Goal: Task Accomplishment & Management: Manage account settings

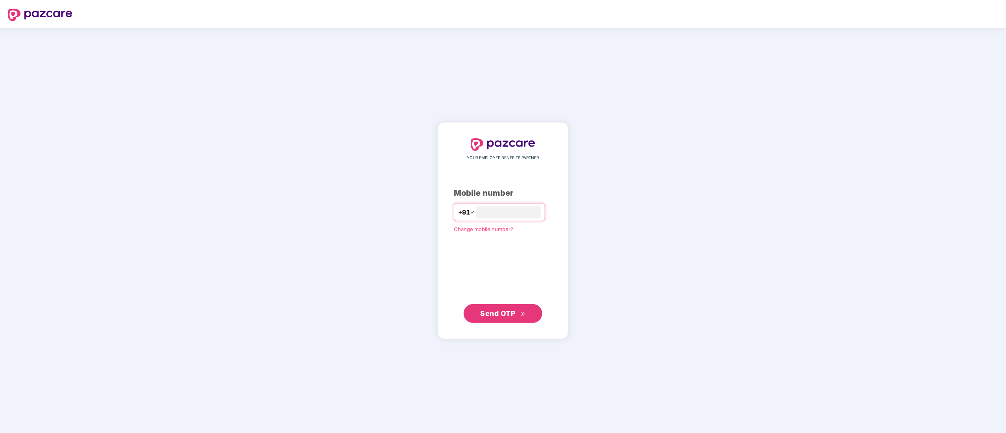
type input "**********"
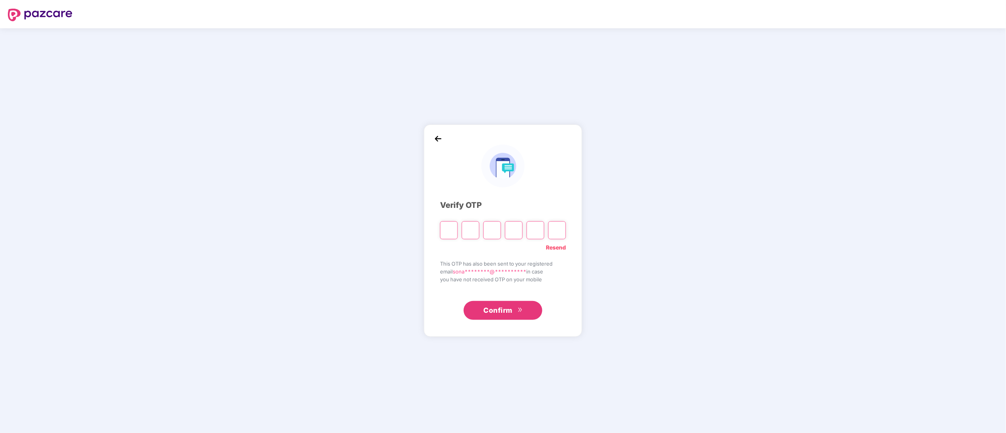
paste input "*"
type input "*"
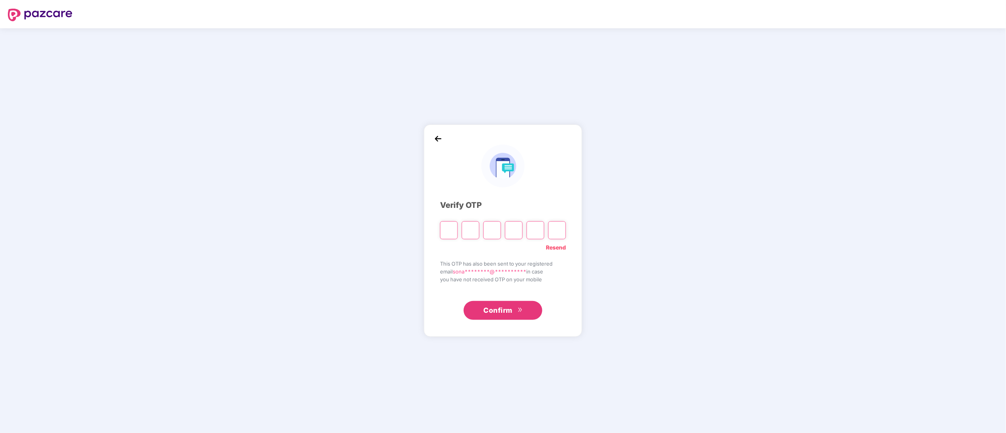
type input "*"
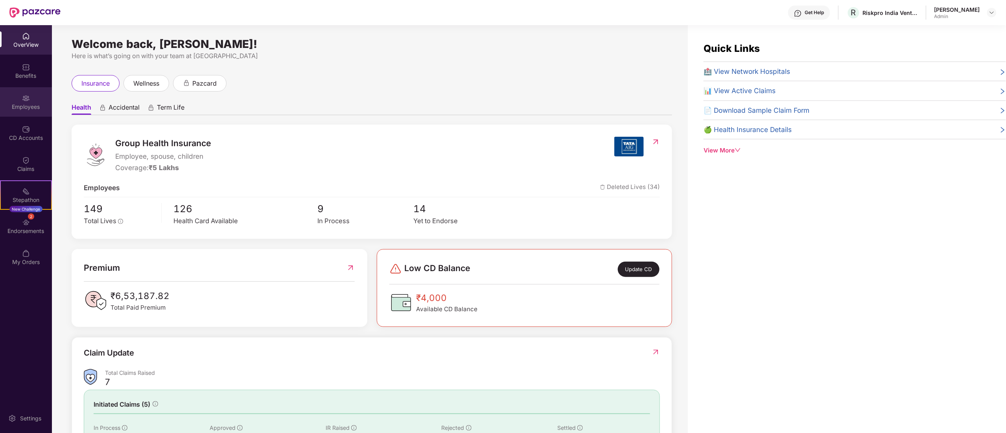
click at [24, 89] on div "Employees" at bounding box center [26, 101] width 52 height 29
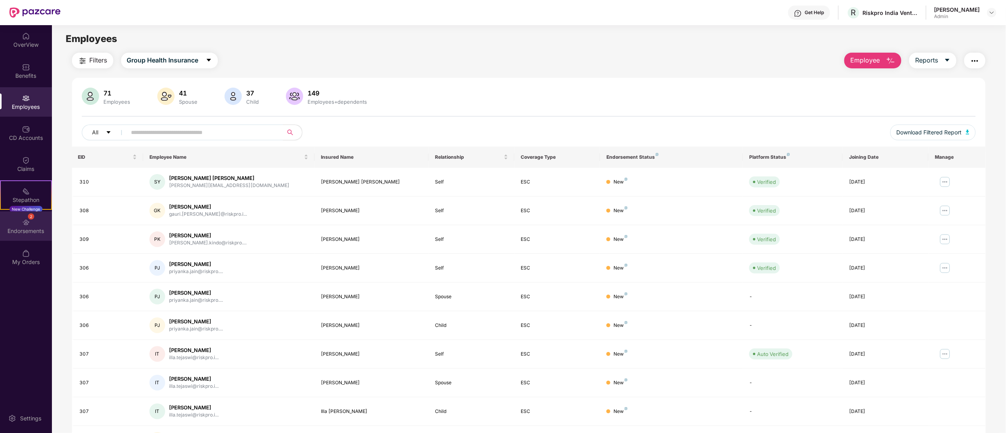
click at [25, 221] on img at bounding box center [26, 223] width 8 height 8
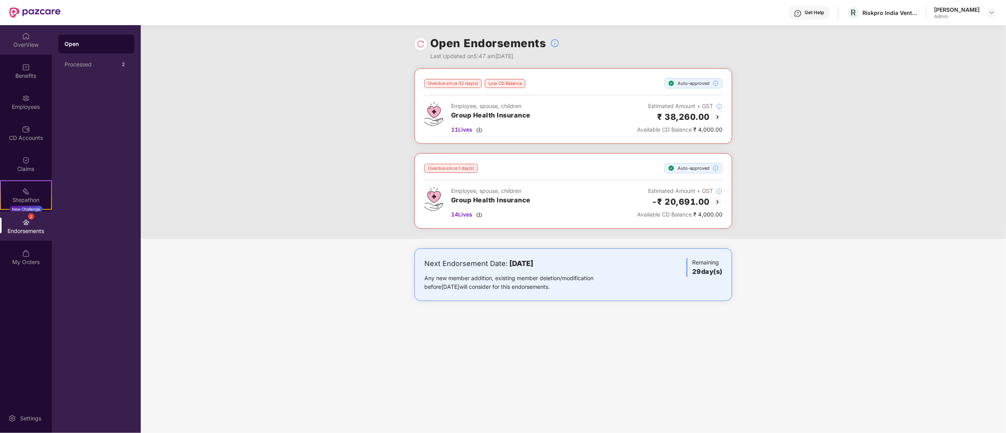
click at [23, 53] on div "OverView" at bounding box center [26, 39] width 52 height 29
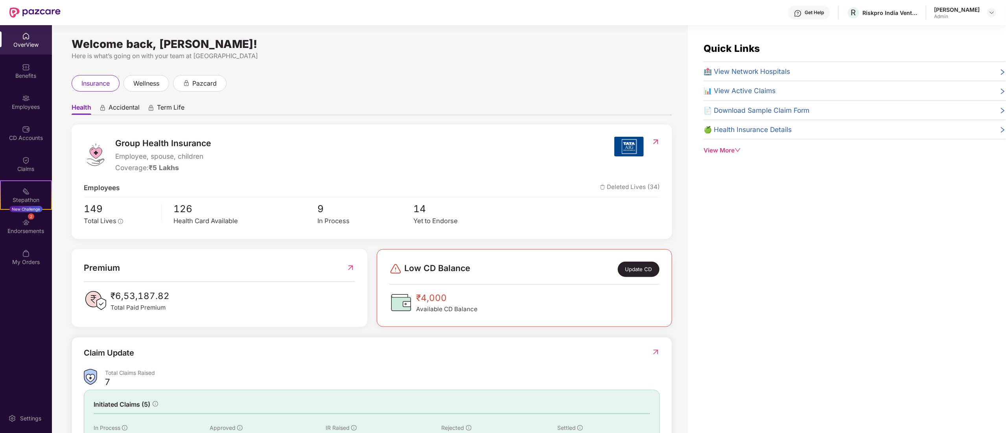
click at [24, 71] on div "Benefits" at bounding box center [26, 70] width 52 height 29
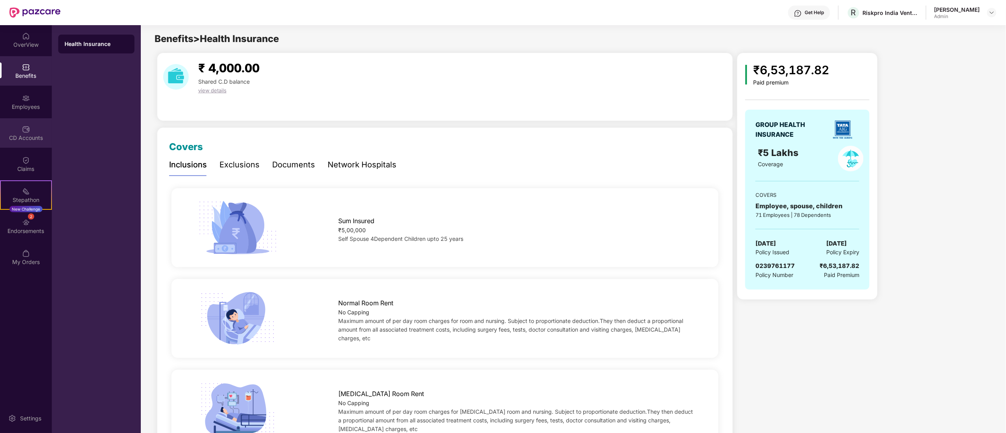
click at [27, 119] on div "CD Accounts" at bounding box center [26, 132] width 52 height 29
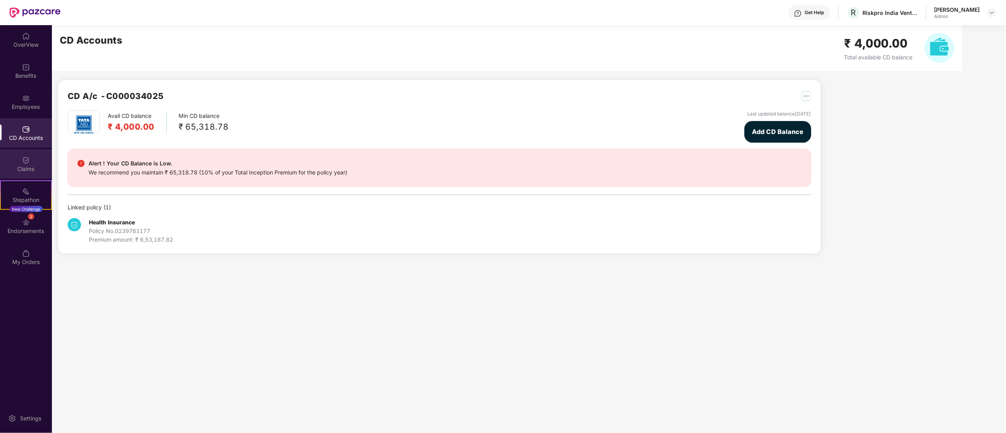
click at [24, 153] on div "Claims" at bounding box center [26, 163] width 52 height 29
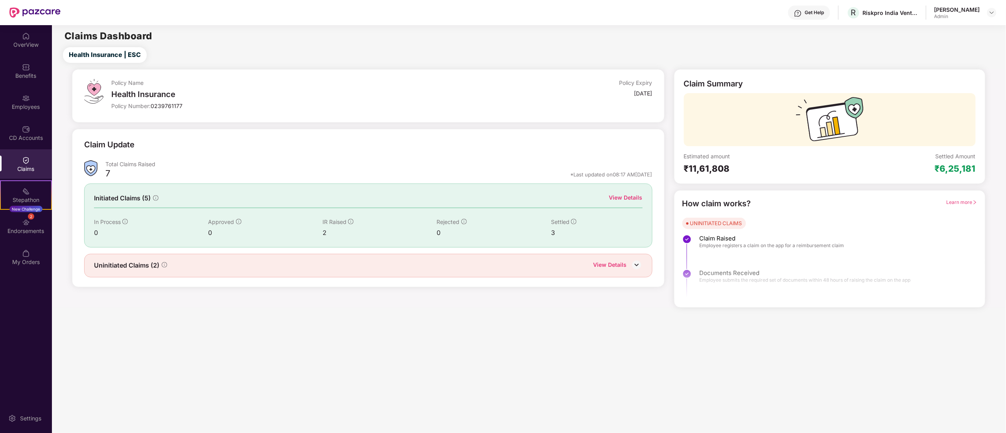
click at [633, 195] on div "View Details" at bounding box center [625, 197] width 33 height 9
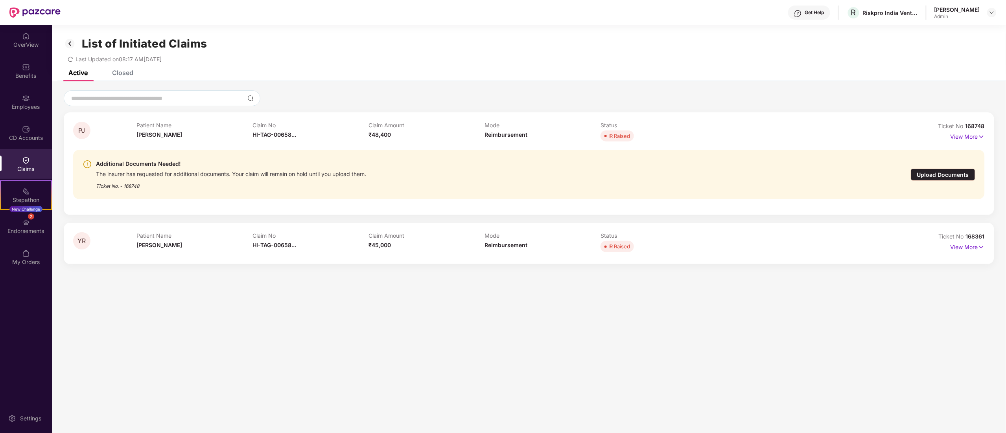
click at [121, 70] on div "Closed" at bounding box center [122, 73] width 21 height 8
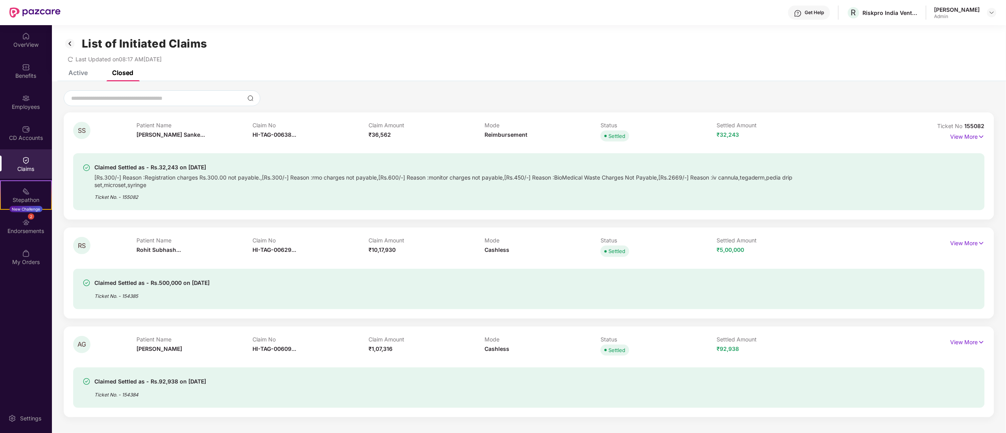
click at [71, 72] on div "Active" at bounding box center [77, 73] width 19 height 8
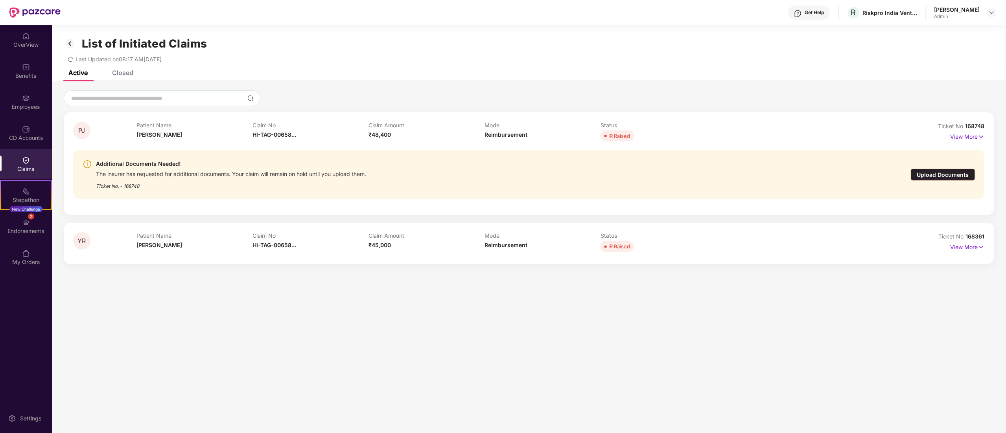
click at [117, 79] on div "Closed" at bounding box center [116, 72] width 33 height 17
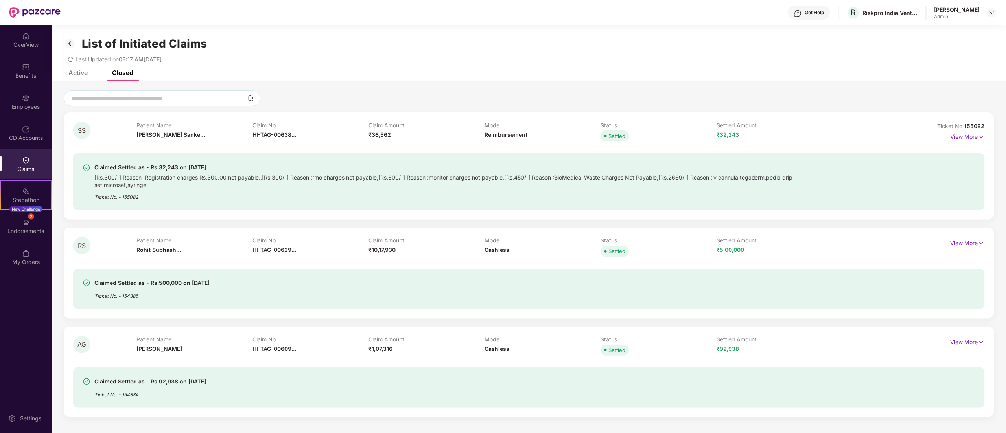
click at [87, 73] on div "Active" at bounding box center [77, 73] width 19 height 8
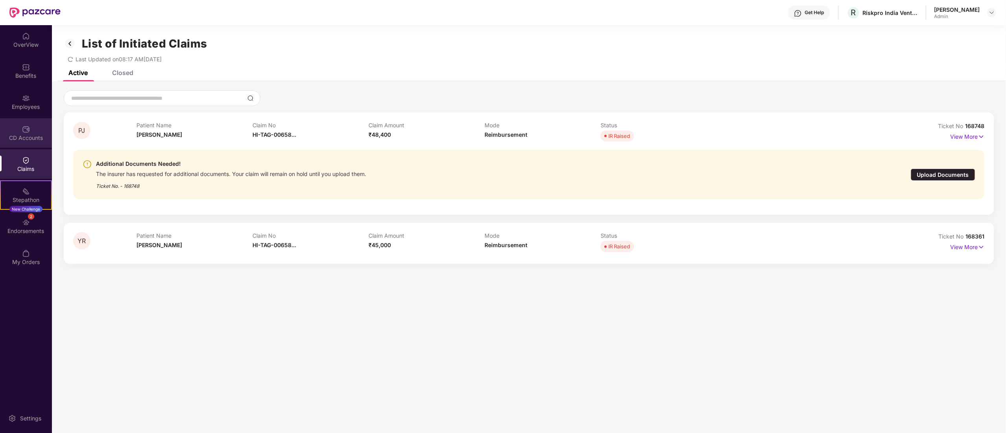
click at [24, 128] on img at bounding box center [26, 129] width 8 height 8
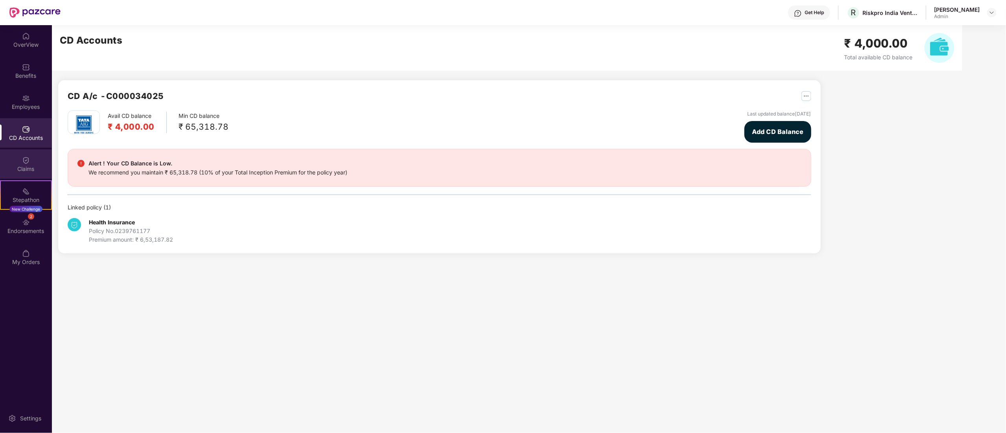
click at [26, 167] on div "Claims" at bounding box center [26, 169] width 52 height 8
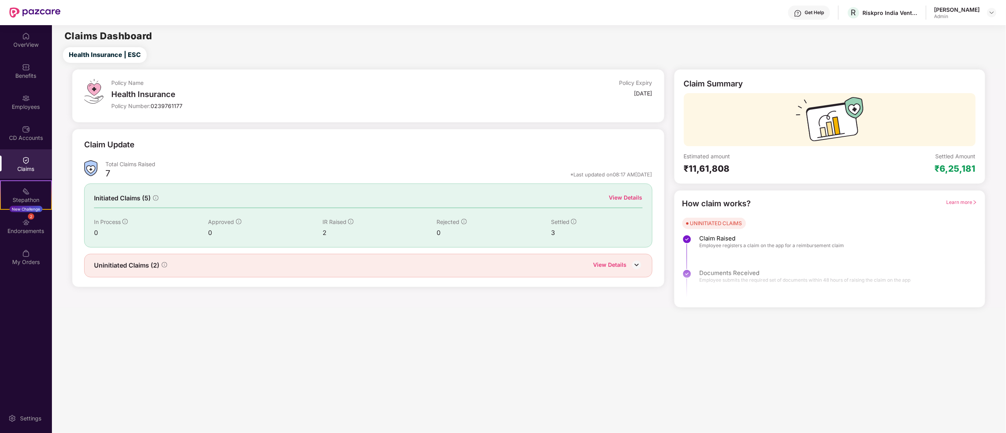
click at [28, 123] on div "CD Accounts" at bounding box center [26, 132] width 52 height 29
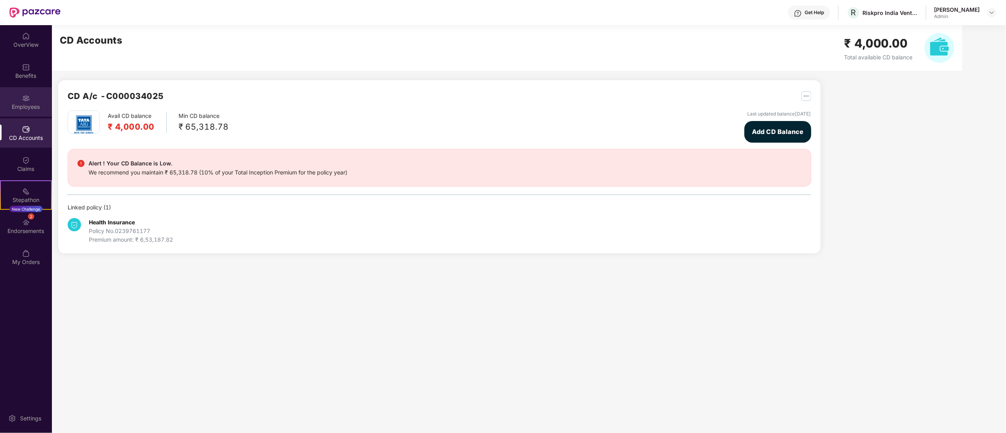
click at [28, 100] on img at bounding box center [26, 98] width 8 height 8
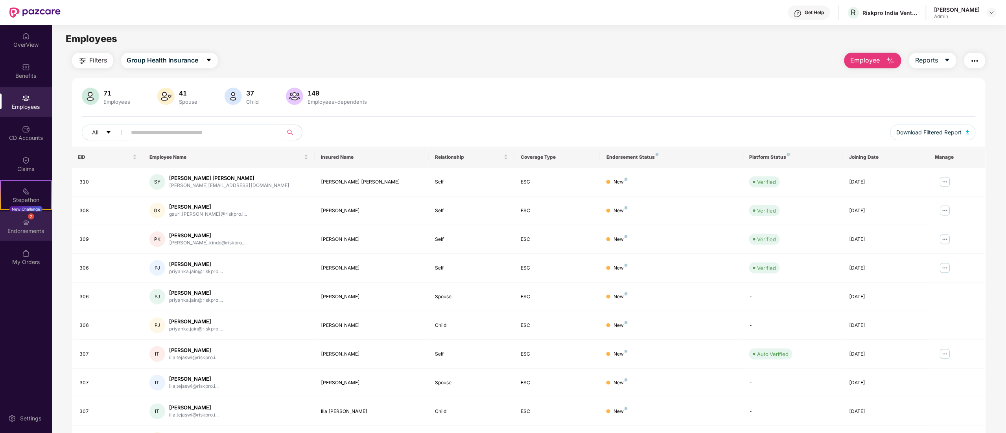
click at [24, 219] on img at bounding box center [26, 223] width 8 height 8
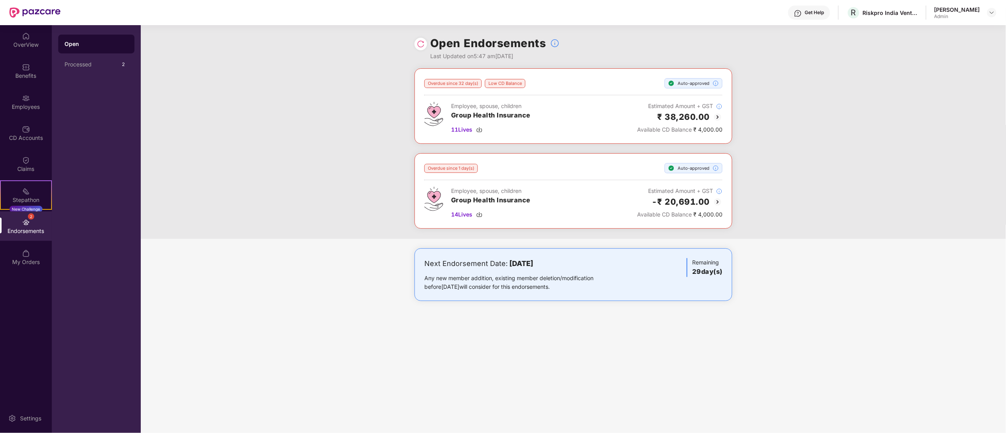
click at [579, 34] on div "Open Endorsements Last Updated on 5:47 am[DATE]" at bounding box center [573, 46] width 318 height 43
click at [627, 13] on div "Get Help R Riskpro India Ventures Private Limited [PERSON_NAME] Admin" at bounding box center [529, 12] width 936 height 25
click at [553, 37] on div "Open Endorsements" at bounding box center [494, 43] width 129 height 17
click at [554, 42] on img at bounding box center [554, 43] width 9 height 9
click at [28, 160] on img at bounding box center [26, 160] width 8 height 8
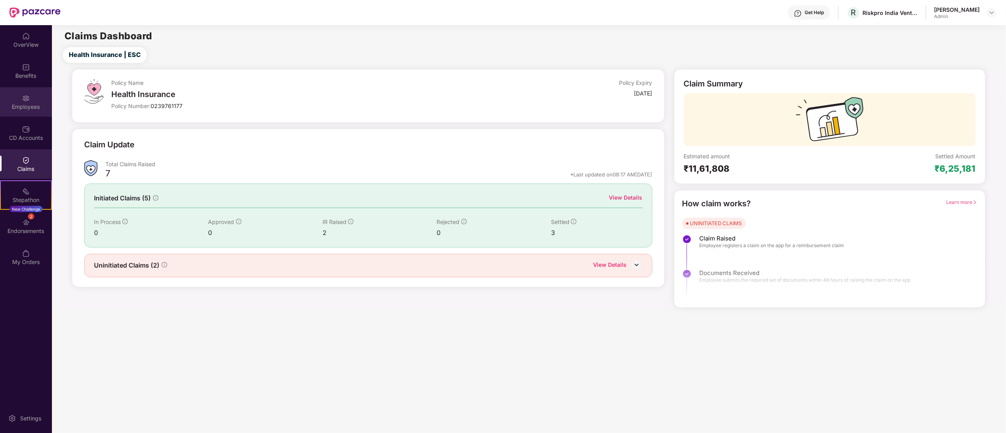
click at [31, 97] on div "Employees" at bounding box center [26, 101] width 52 height 29
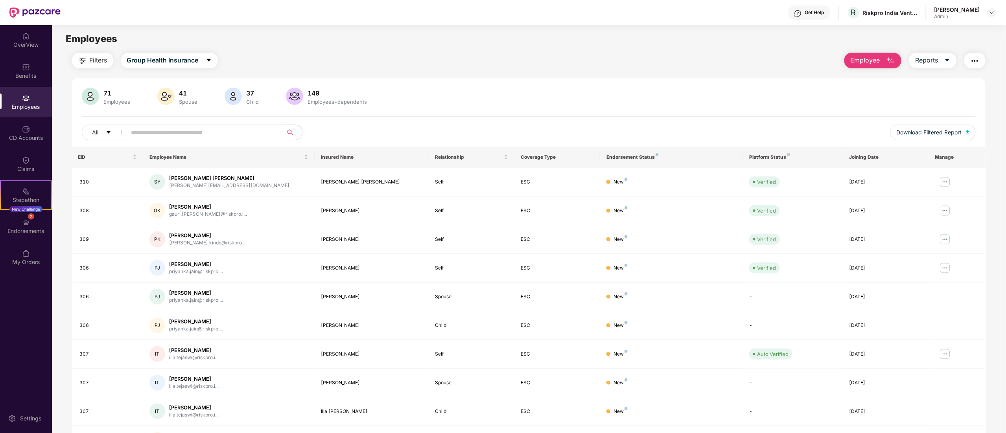
scroll to position [51, 0]
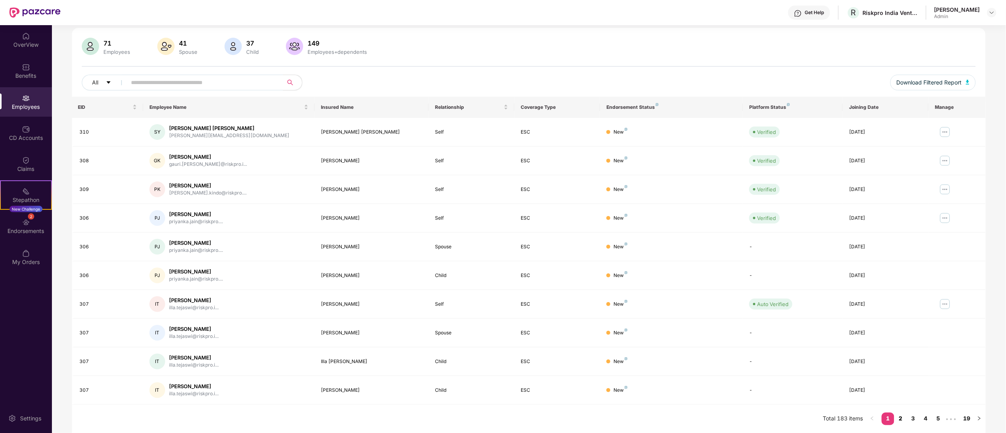
click at [905, 421] on link "2" at bounding box center [900, 419] width 13 height 12
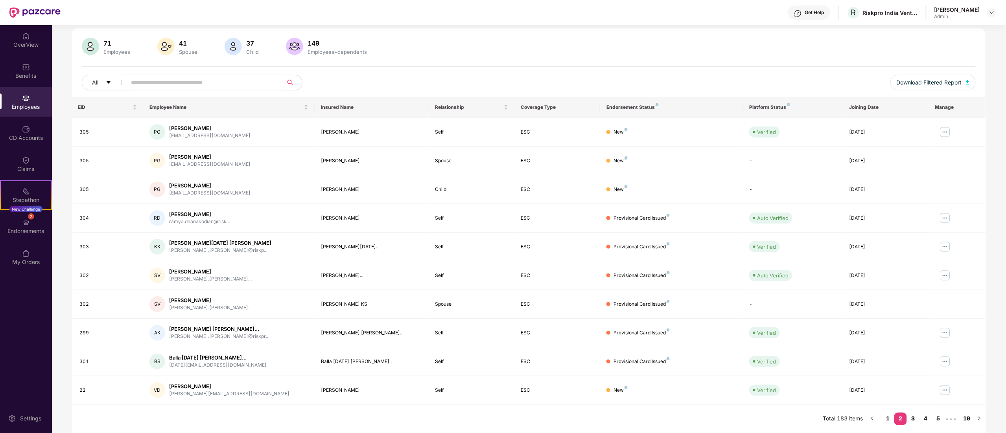
click at [917, 419] on link "3" at bounding box center [912, 419] width 13 height 12
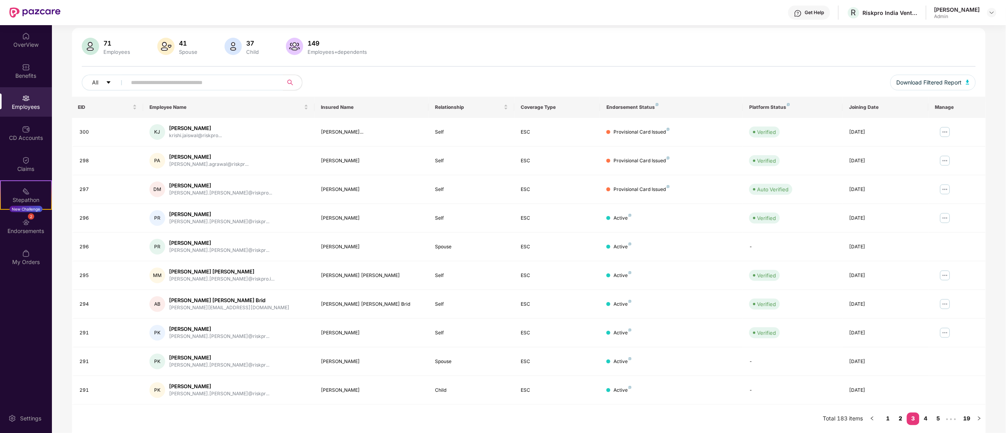
click at [903, 414] on link "2" at bounding box center [900, 419] width 13 height 12
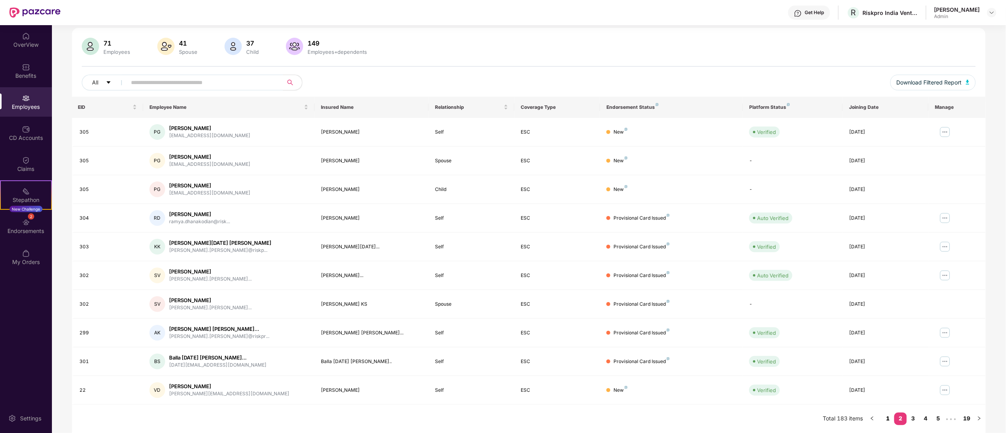
click at [886, 420] on link "1" at bounding box center [887, 419] width 13 height 12
